Goal: Information Seeking & Learning: Learn about a topic

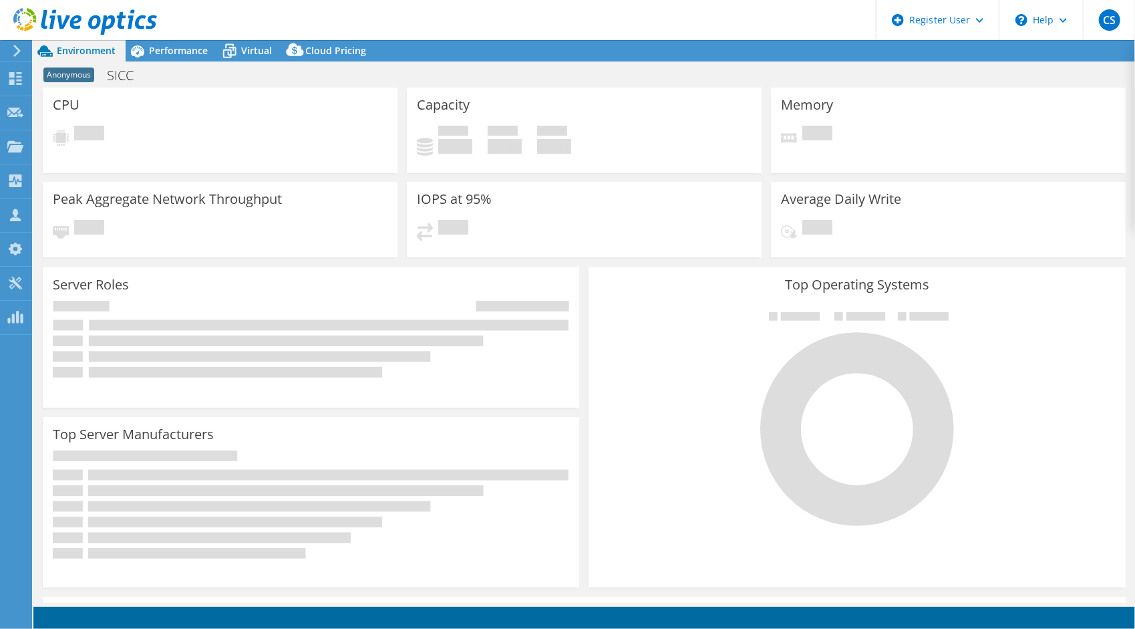
select select "EULondon"
select select "GBP"
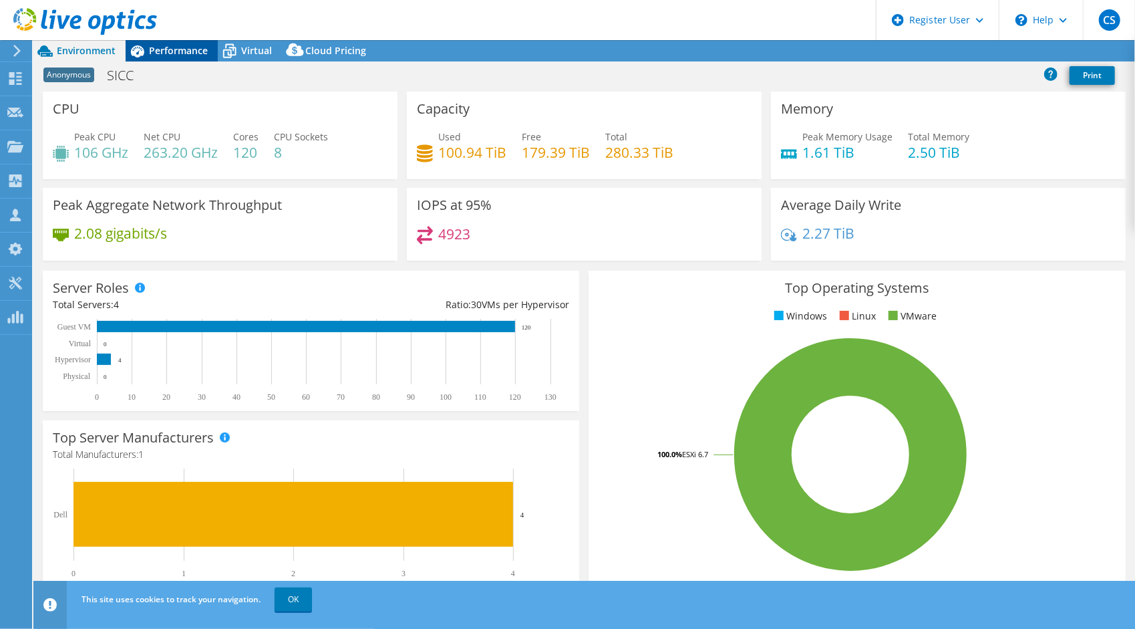
click at [176, 56] on span "Performance" at bounding box center [178, 50] width 59 height 13
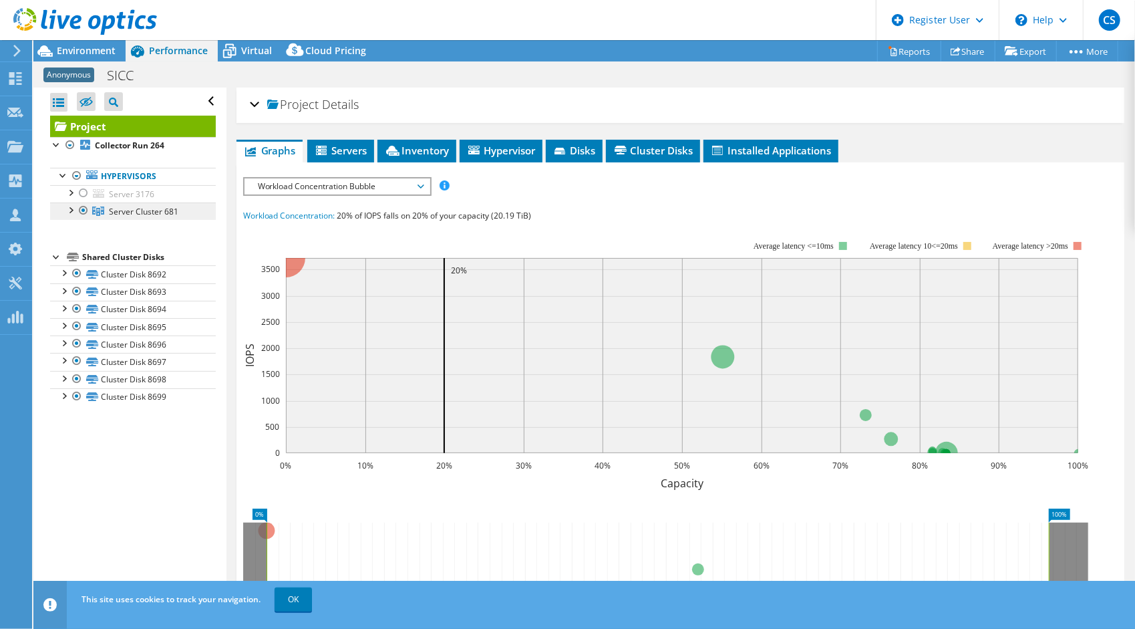
click at [94, 212] on icon at bounding box center [98, 210] width 12 height 9
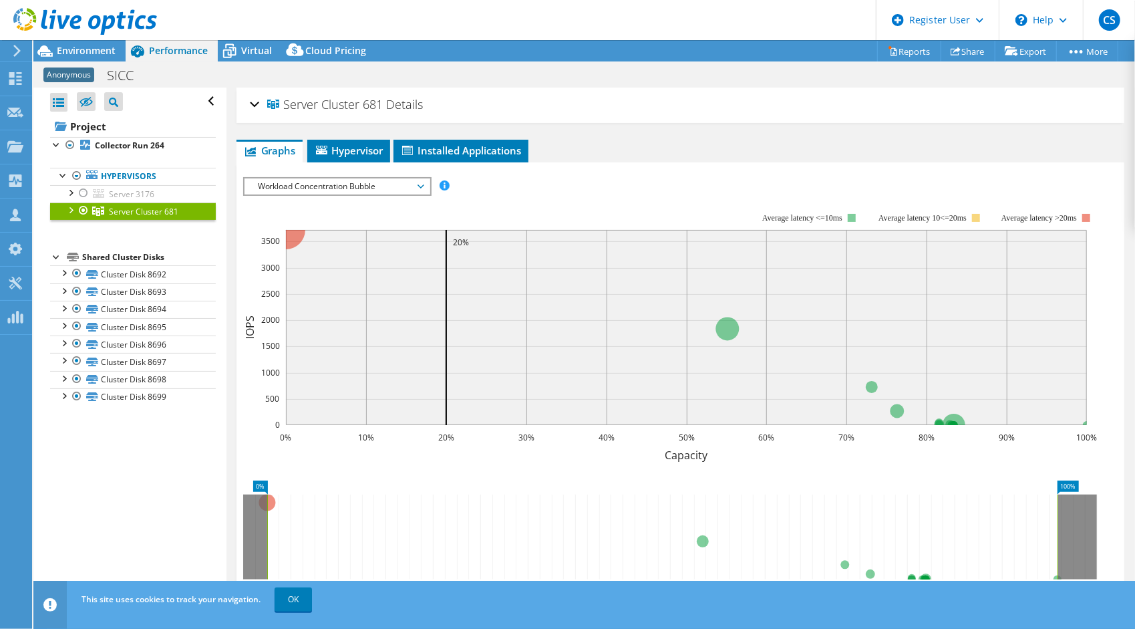
click at [99, 209] on icon at bounding box center [98, 210] width 12 height 9
click at [71, 207] on div at bounding box center [69, 208] width 13 height 13
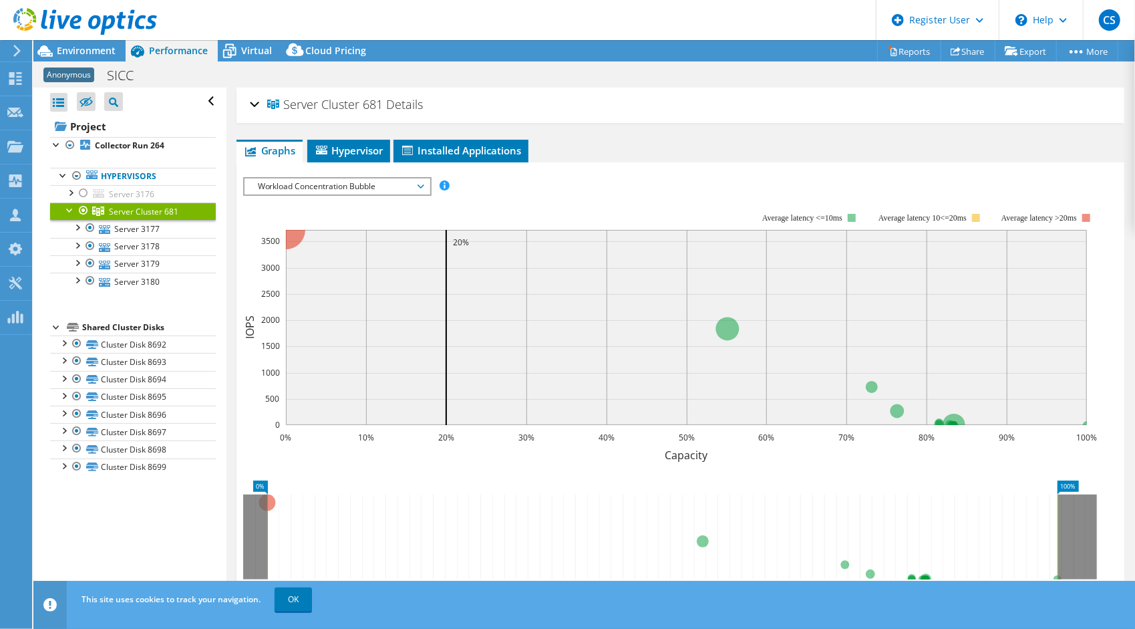
click at [127, 210] on span "Server Cluster 681" at bounding box center [143, 211] width 69 height 11
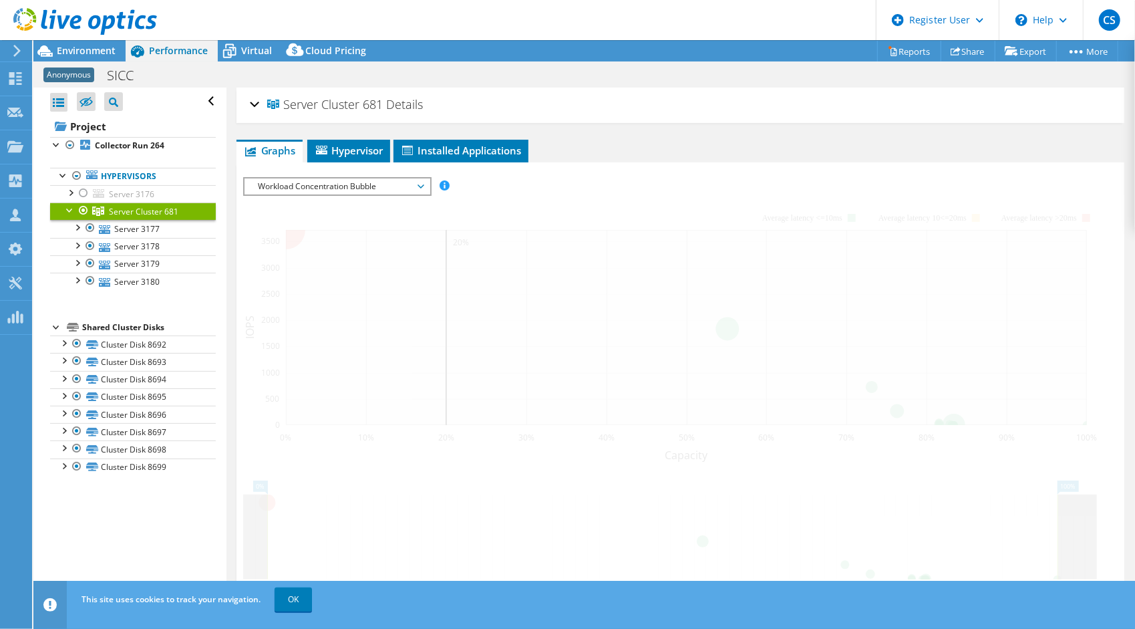
click at [127, 210] on span "Server Cluster 681" at bounding box center [143, 211] width 69 height 11
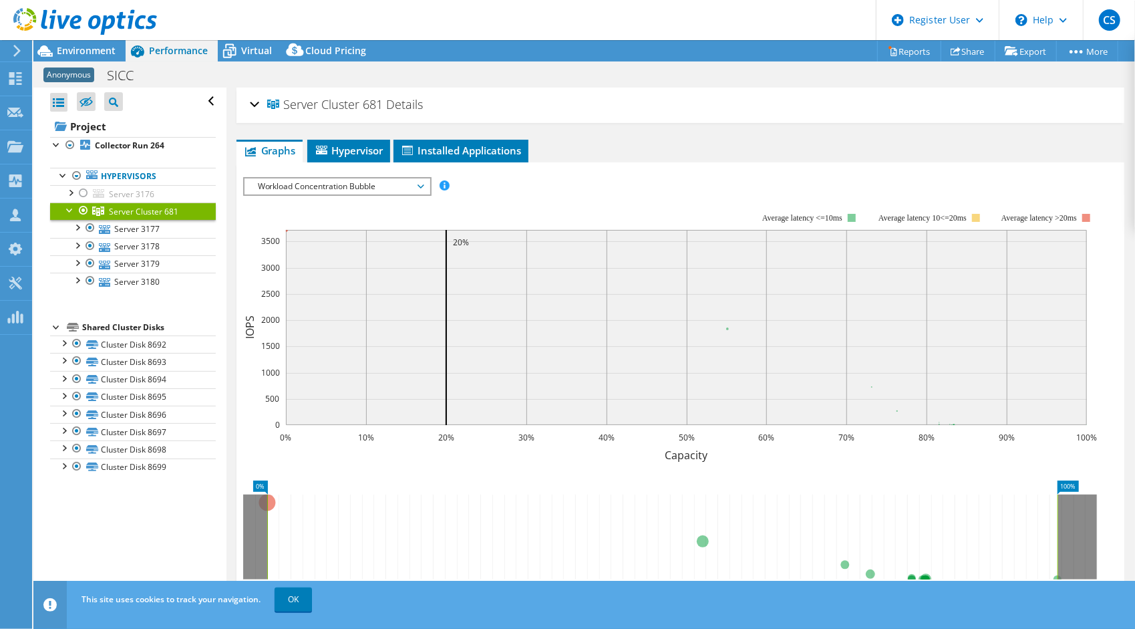
drag, startPoint x: 127, startPoint y: 210, endPoint x: 152, endPoint y: 211, distance: 25.4
click at [152, 211] on span "Server Cluster 681" at bounding box center [143, 211] width 69 height 11
click at [190, 209] on link "Server Cluster 681" at bounding box center [133, 210] width 166 height 17
click at [138, 176] on link "Hypervisors" at bounding box center [133, 176] width 166 height 17
click at [133, 204] on link "Server Cluster 681" at bounding box center [133, 210] width 166 height 17
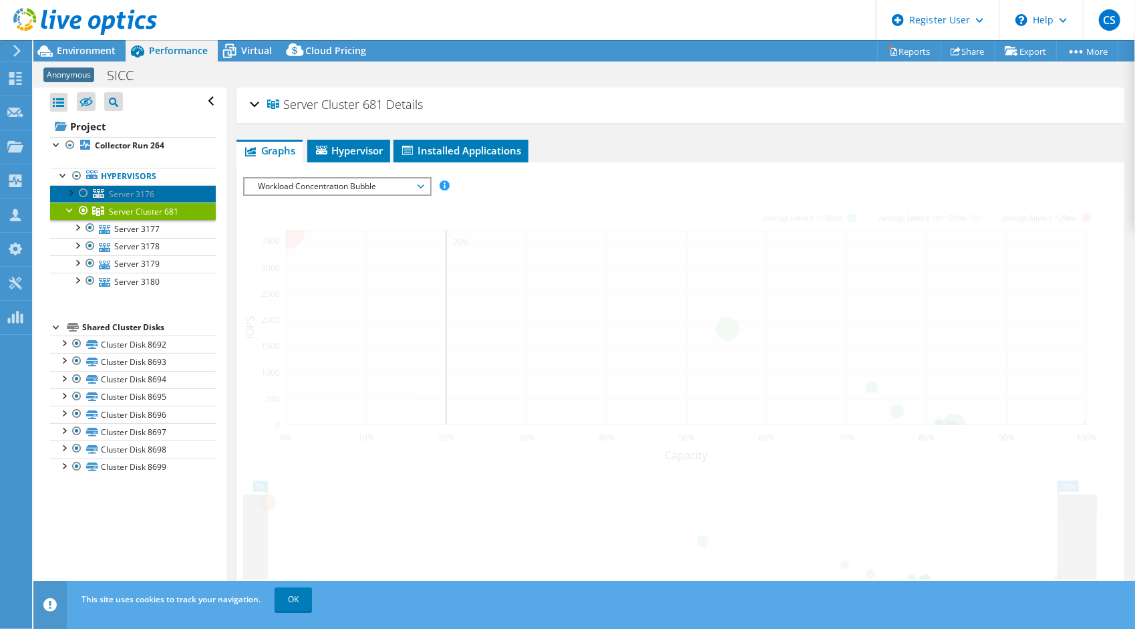
click at [111, 193] on span "Server 3176" at bounding box center [131, 193] width 45 height 11
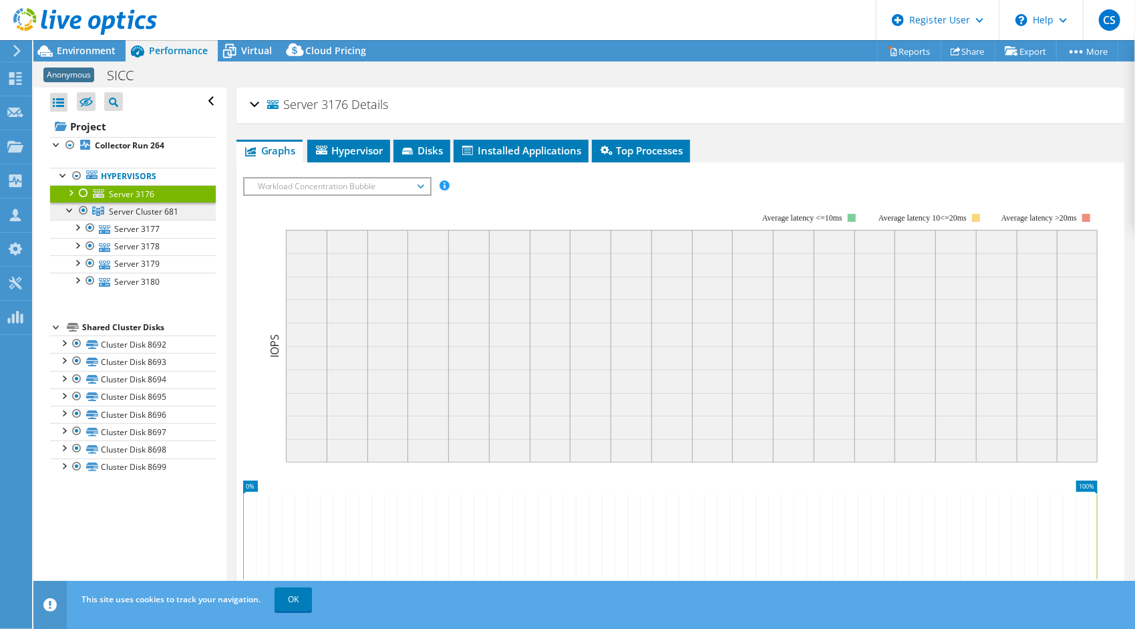
click at [110, 208] on span "Server Cluster 681" at bounding box center [143, 211] width 69 height 11
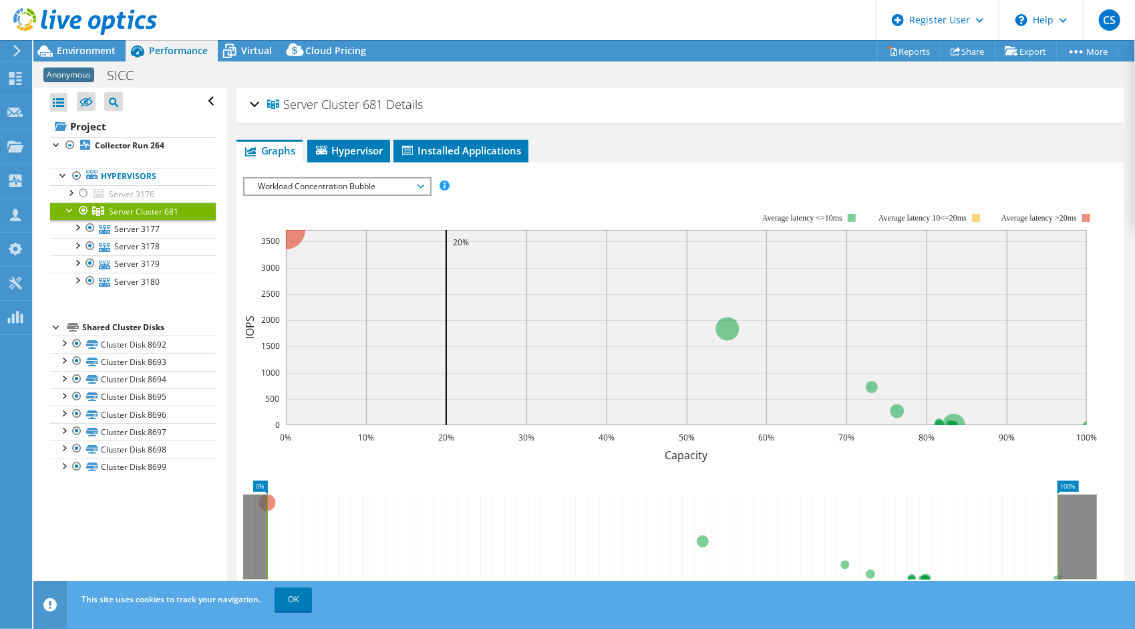
click at [148, 212] on span "Server Cluster 681" at bounding box center [143, 211] width 69 height 11
click at [88, 53] on span "Environment" at bounding box center [86, 50] width 59 height 13
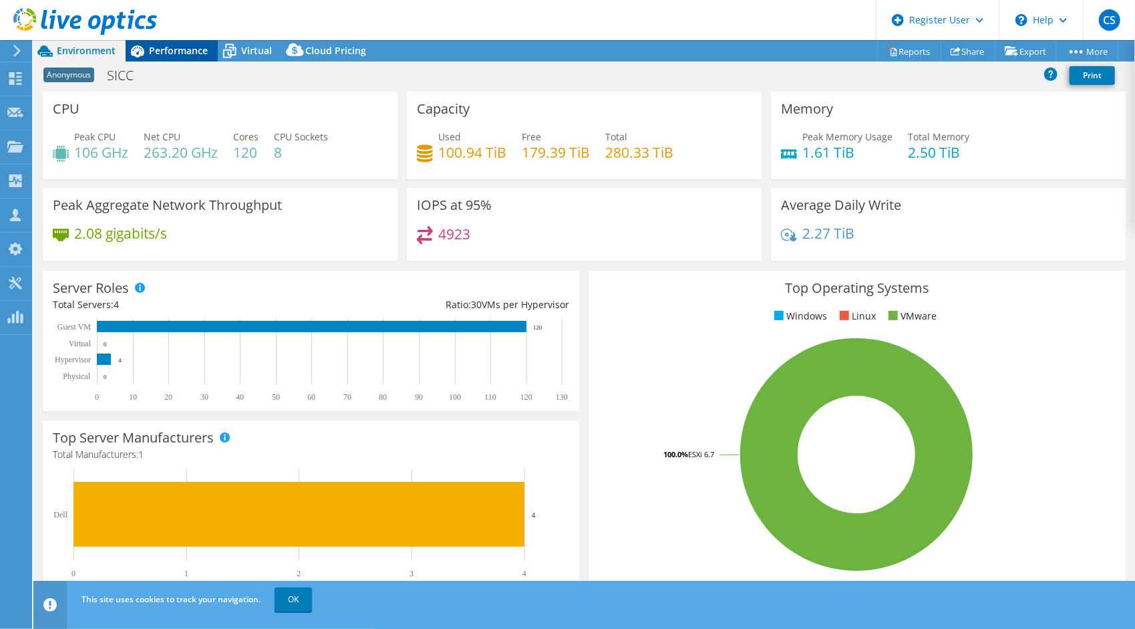
click at [177, 47] on span "Performance" at bounding box center [178, 50] width 59 height 13
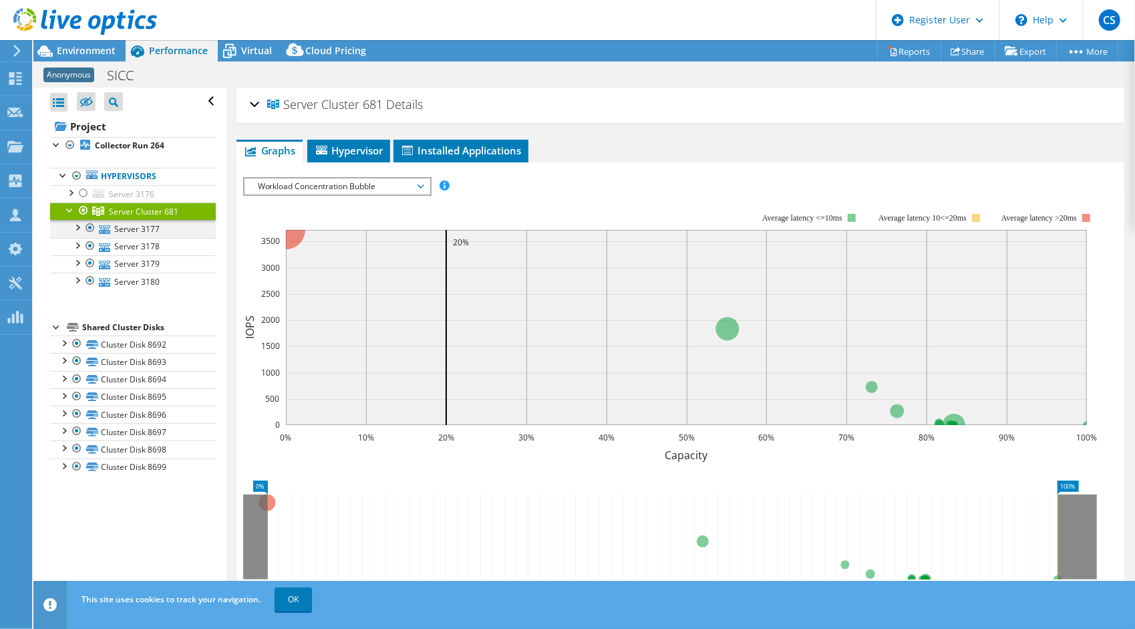
click at [80, 227] on div at bounding box center [76, 226] width 13 height 13
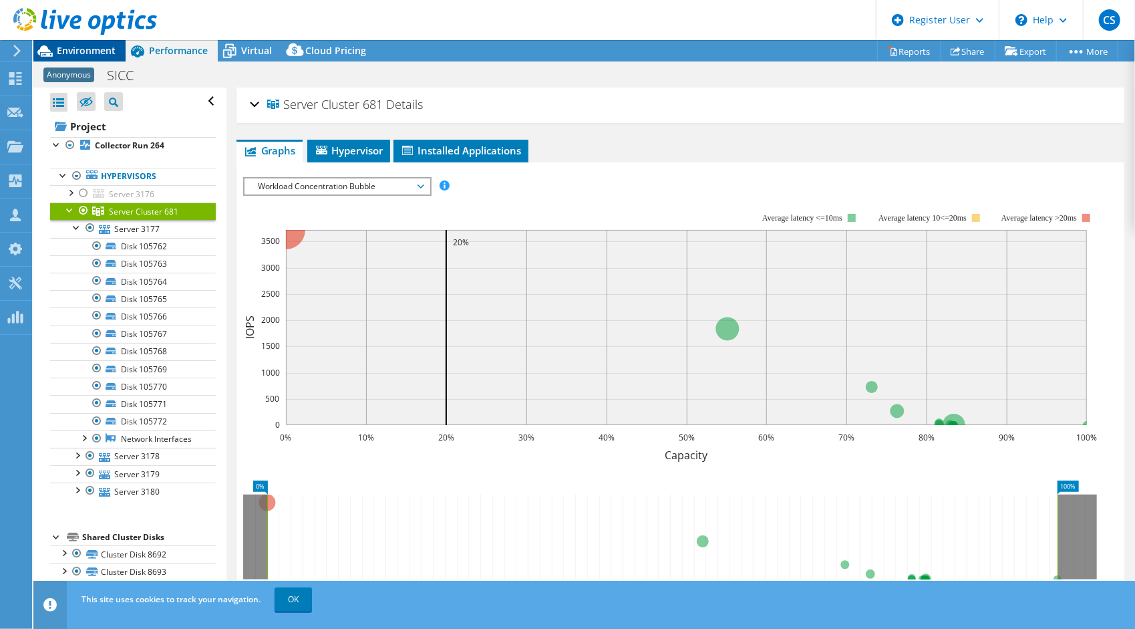
click at [102, 55] on span "Environment" at bounding box center [86, 50] width 59 height 13
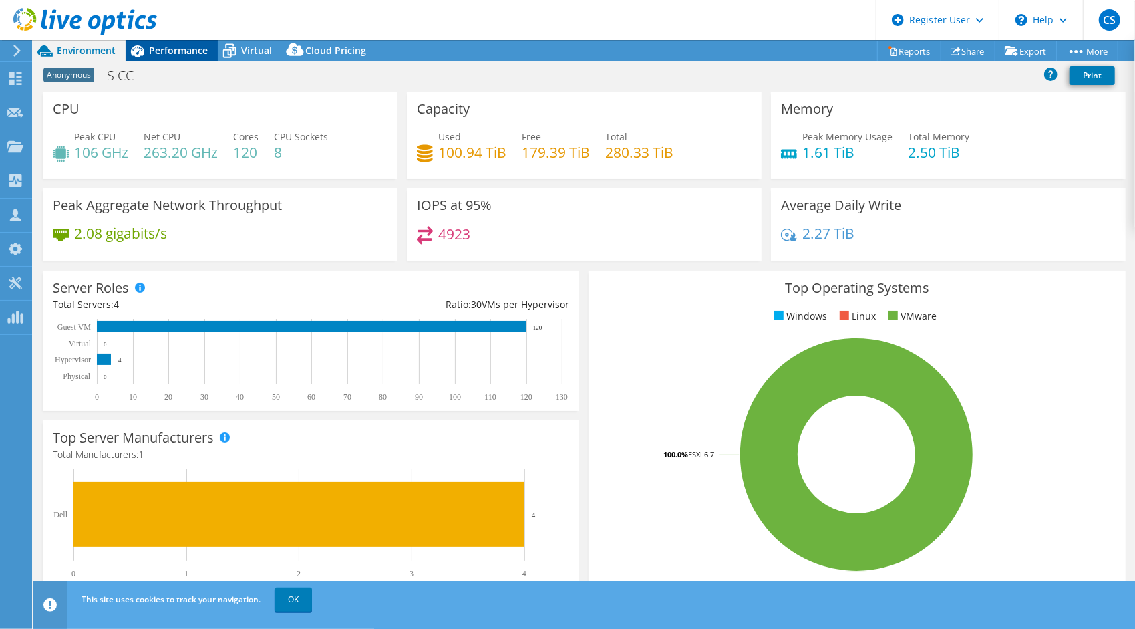
click at [184, 51] on span "Performance" at bounding box center [178, 50] width 59 height 13
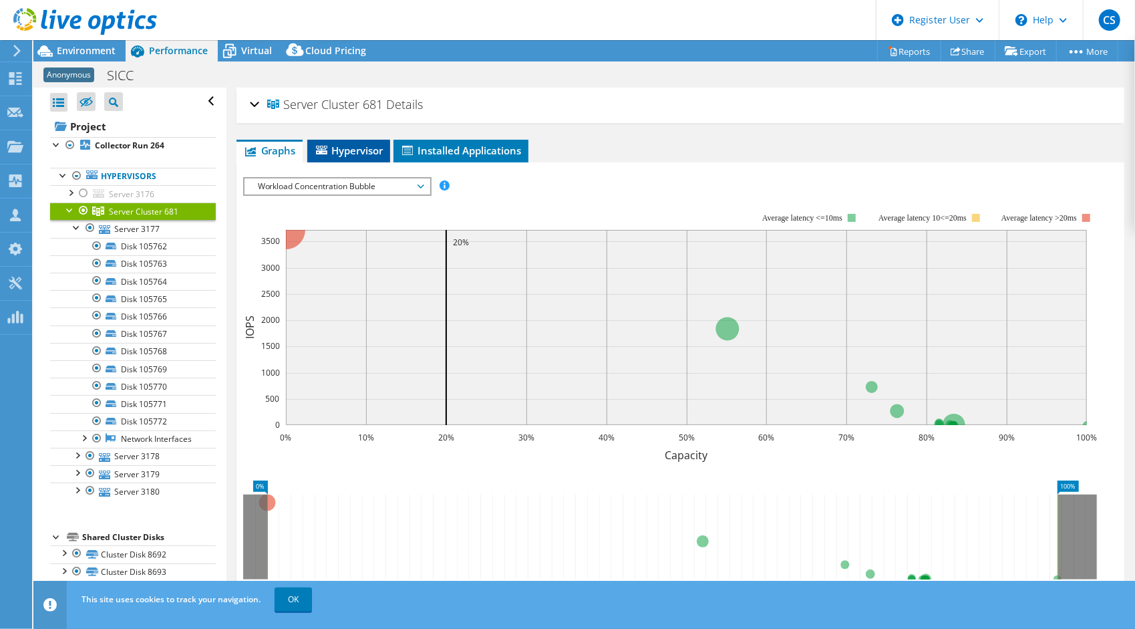
click at [343, 146] on span "Hypervisor" at bounding box center [348, 150] width 69 height 13
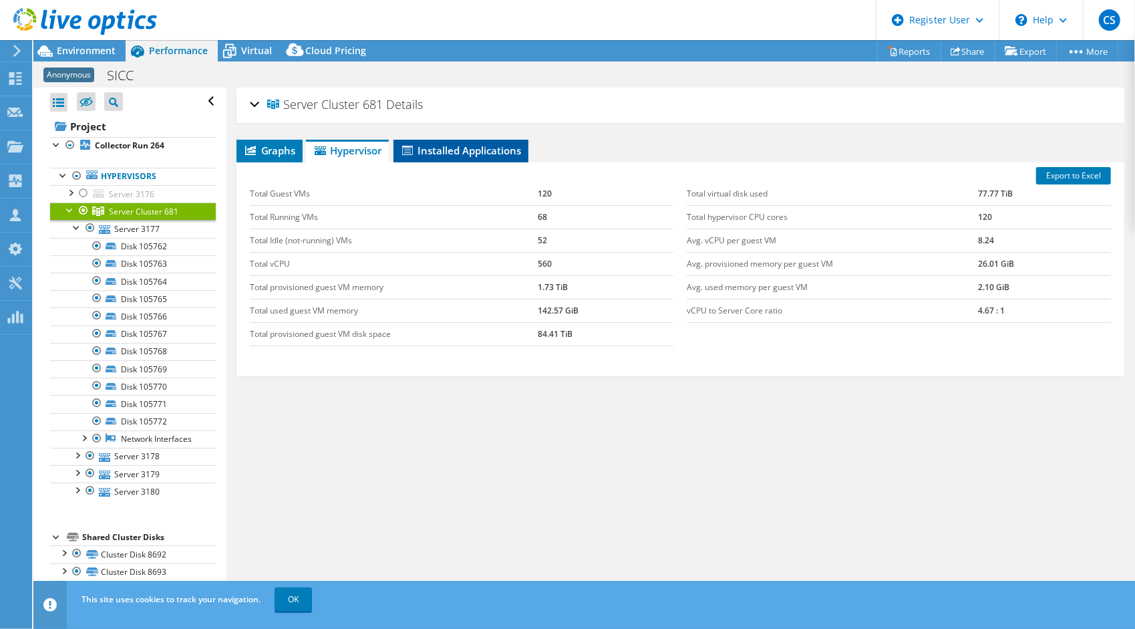
click at [450, 151] on span "Installed Applications" at bounding box center [461, 150] width 122 height 13
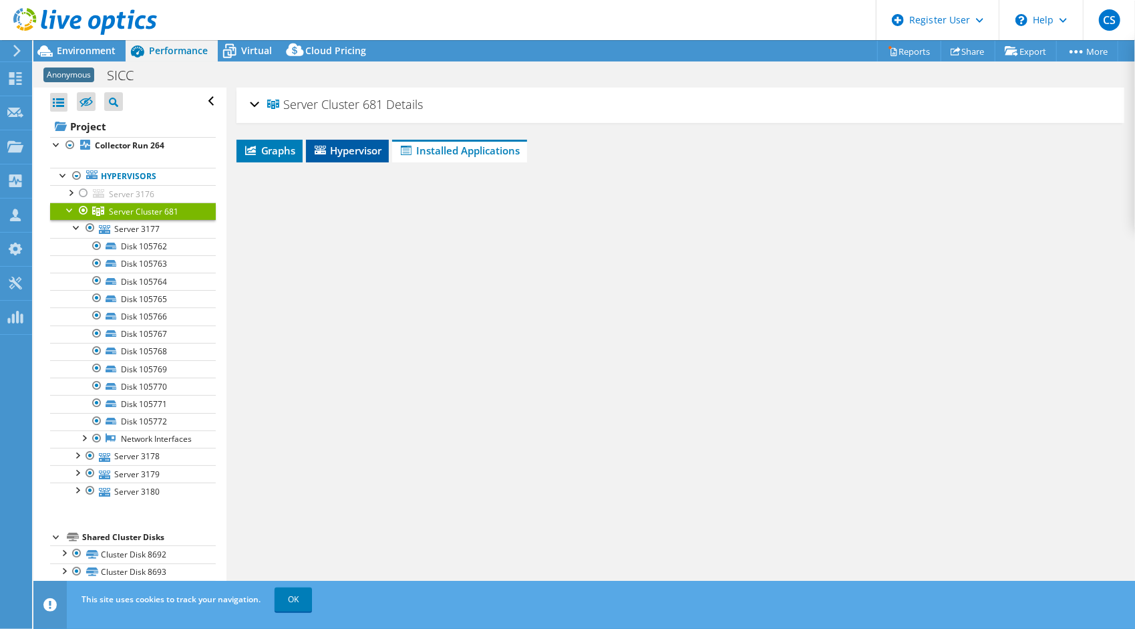
click at [371, 148] on span "Hypervisor" at bounding box center [347, 150] width 69 height 13
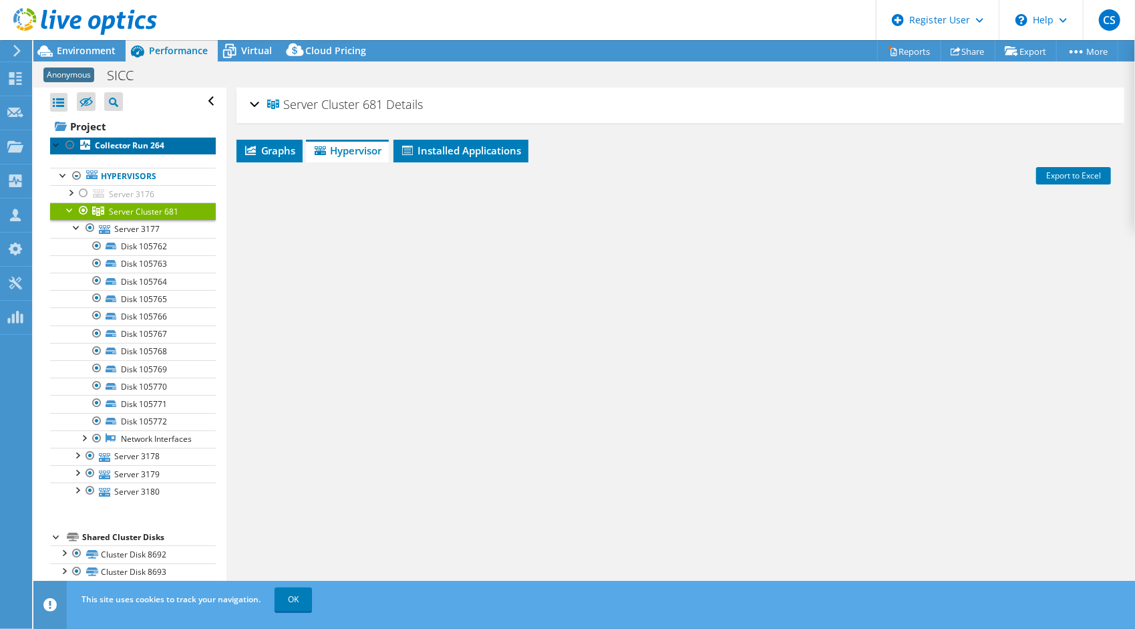
click at [118, 142] on b "Collector Run 264" at bounding box center [129, 145] width 69 height 11
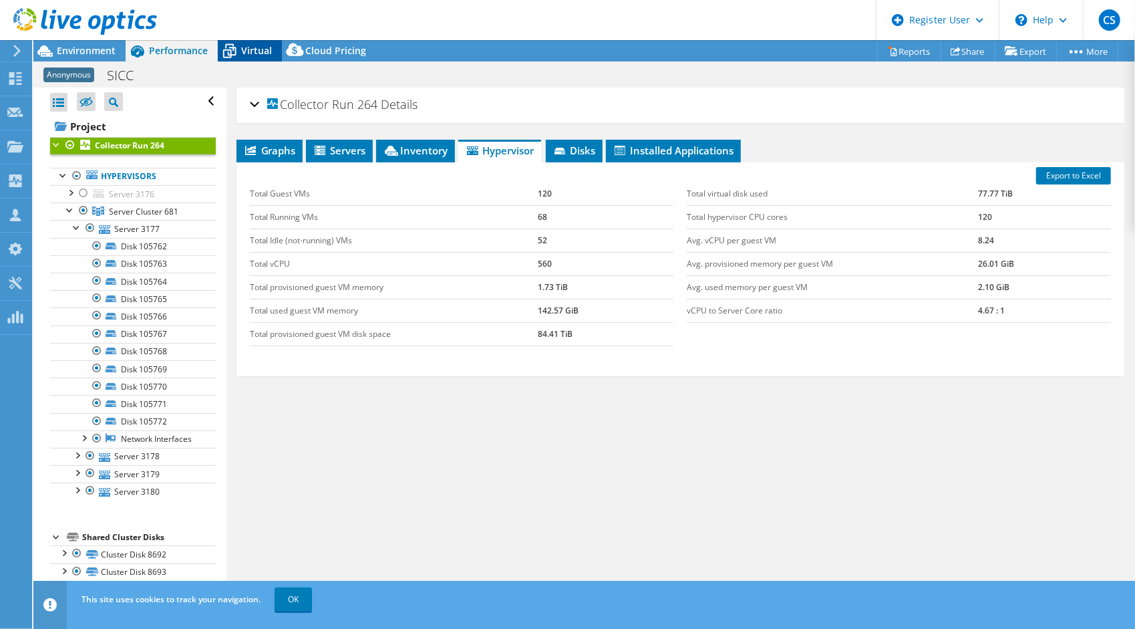
click at [265, 51] on span "Virtual" at bounding box center [256, 50] width 31 height 13
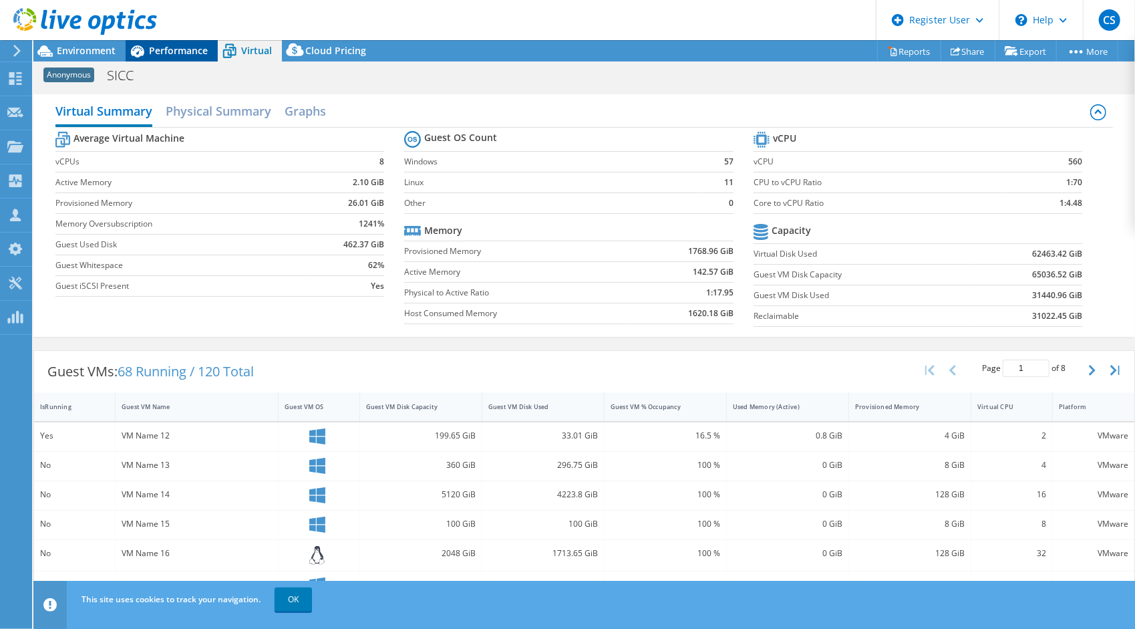
click at [172, 53] on span "Performance" at bounding box center [178, 50] width 59 height 13
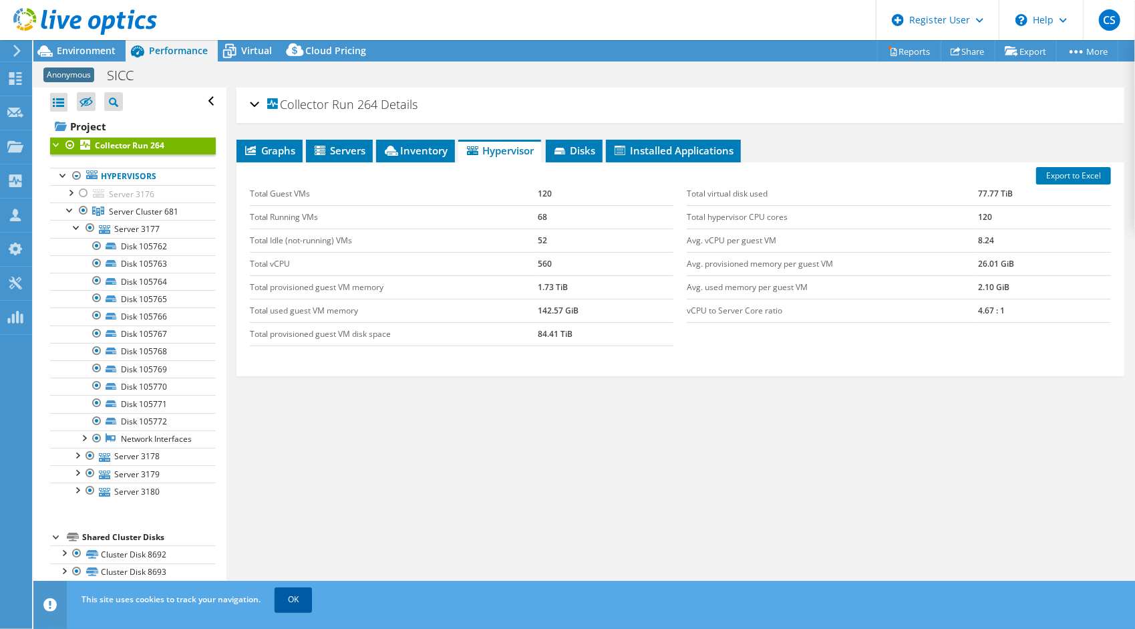
click at [291, 605] on link "OK" at bounding box center [293, 599] width 37 height 24
